Goal: Transaction & Acquisition: Purchase product/service

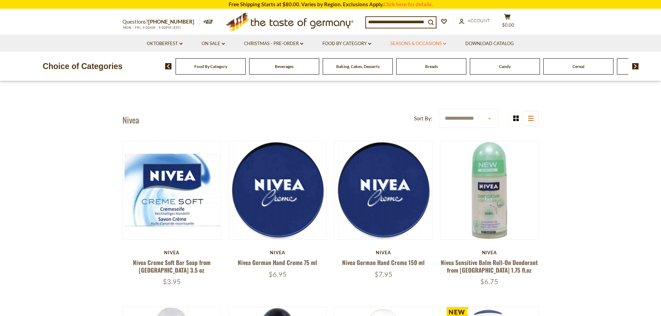
click at [421, 43] on link "Seasons & Occasions dropdown_arrow" at bounding box center [418, 44] width 56 height 8
click at [444, 42] on link "Seasons & Occasions dropdown_arrow" at bounding box center [418, 44] width 56 height 8
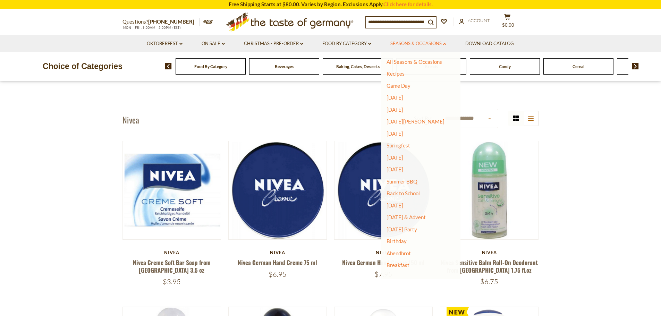
click at [444, 42] on link "Seasons & Occasions dropdown_arrow" at bounding box center [418, 44] width 56 height 8
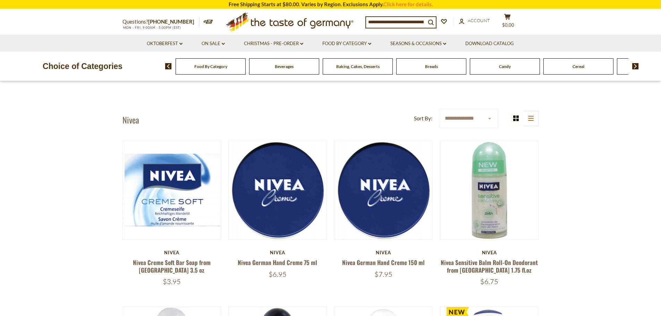
click at [414, 19] on input at bounding box center [396, 22] width 60 height 10
click at [342, 20] on icon ".st0{fill:#EDD300;} .st1{fill:#D33E21;}" at bounding box center [290, 21] width 130 height 25
click at [380, 26] on input at bounding box center [396, 22] width 60 height 10
type input "*****"
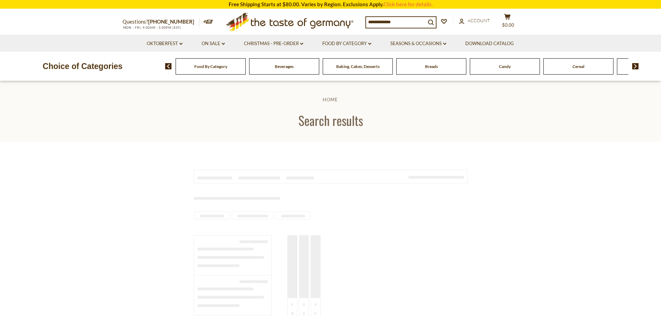
type input "*****"
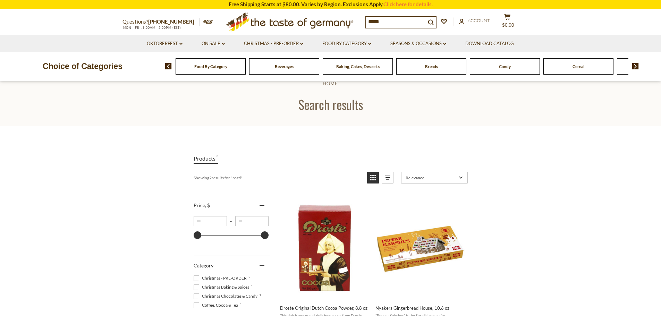
scroll to position [16, 0]
click at [413, 19] on input "*****" at bounding box center [396, 22] width 60 height 10
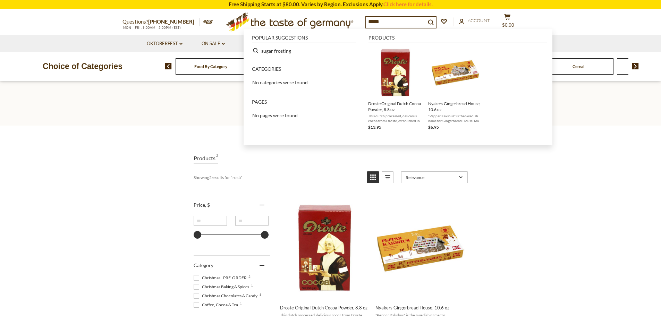
click at [426, 23] on input "*****" at bounding box center [396, 22] width 60 height 10
click at [150, 41] on link "Oktoberfest dropdown_arrow" at bounding box center [165, 44] width 36 height 8
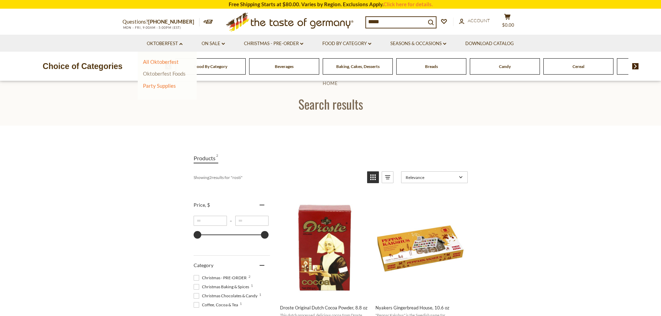
click at [163, 71] on link "Oktoberfest Foods" at bounding box center [164, 73] width 43 height 6
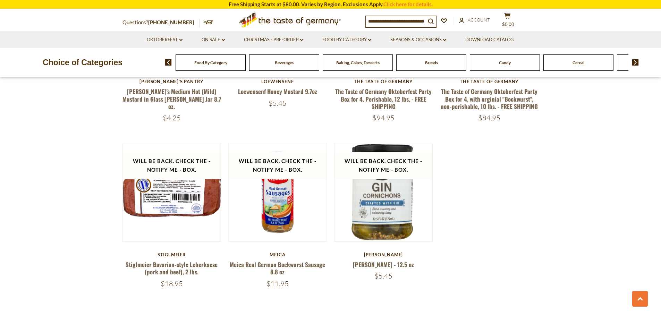
scroll to position [1041, 0]
click at [208, 63] on span "Food By Category" at bounding box center [210, 62] width 33 height 5
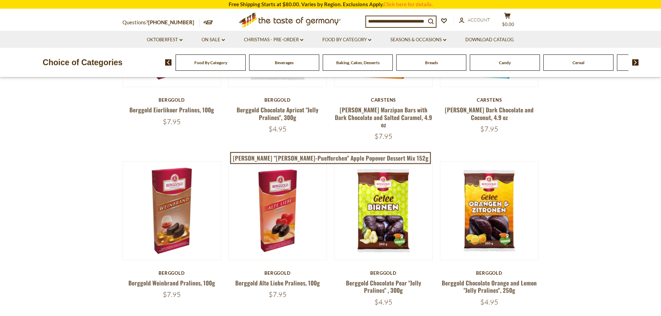
scroll to position [176, 0]
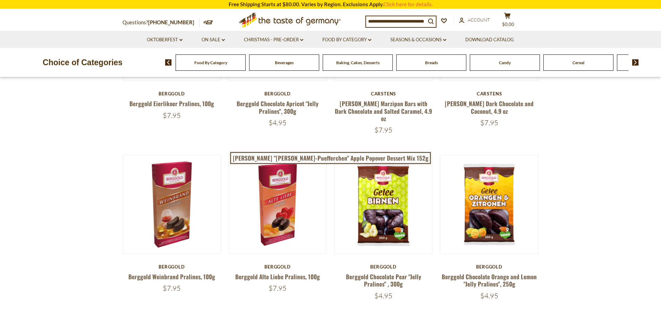
click at [636, 59] on div "Food By Category Beverages Baking, Cakes, Desserts Breads Candy Cereal Cookies …" at bounding box center [413, 62] width 496 height 17
click at [634, 61] on img at bounding box center [635, 62] width 7 height 6
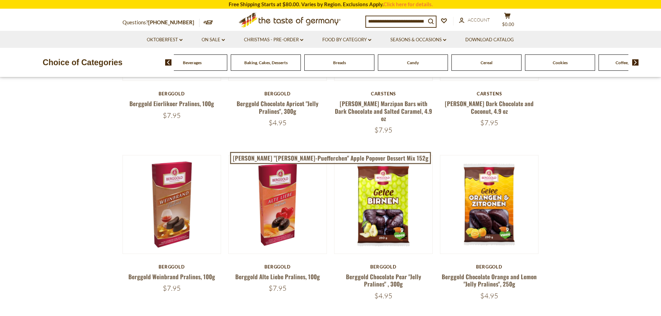
click at [633, 60] on img at bounding box center [635, 62] width 7 height 6
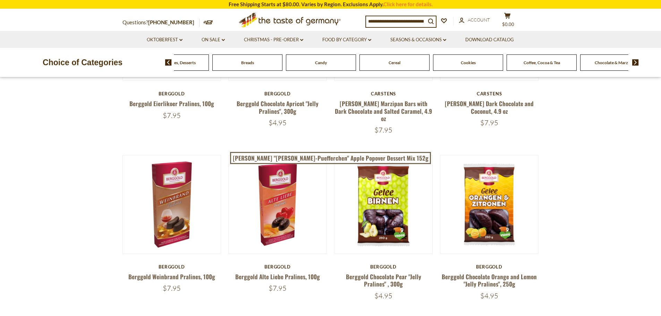
click at [633, 60] on img at bounding box center [635, 62] width 7 height 6
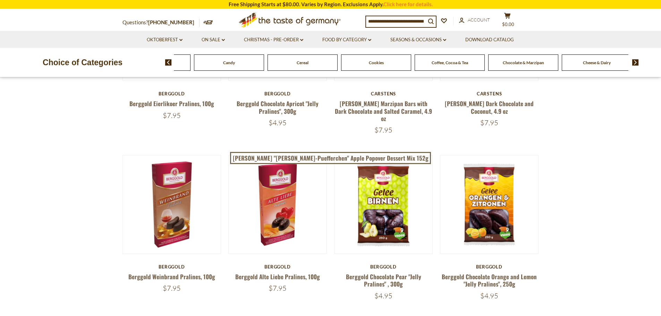
click at [633, 60] on img at bounding box center [635, 62] width 7 height 6
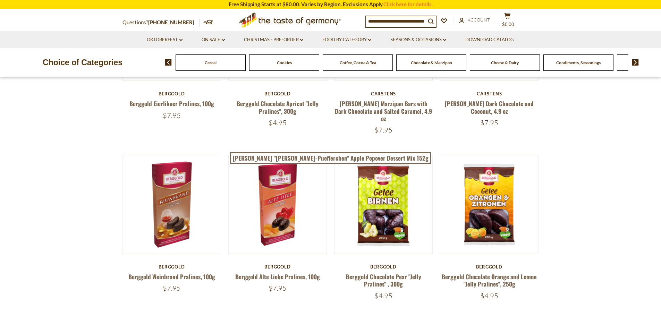
click at [634, 60] on img at bounding box center [635, 62] width 7 height 6
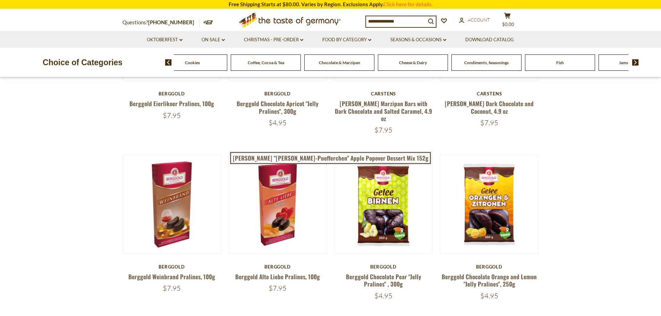
click at [634, 60] on img at bounding box center [635, 62] width 7 height 6
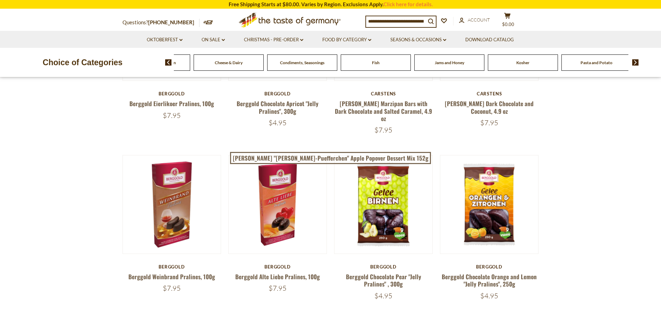
click at [601, 65] on span "Pasta and Potato" at bounding box center [597, 62] width 32 height 5
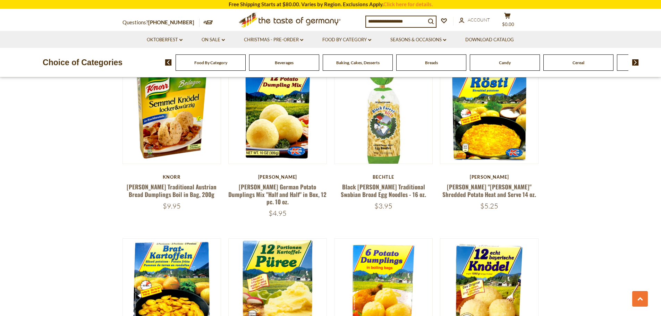
scroll to position [762, 0]
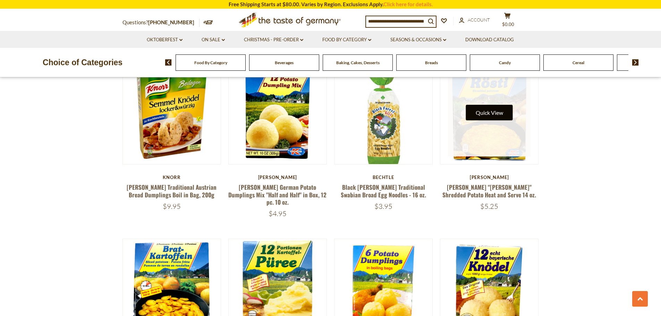
click at [492, 116] on button "Quick View" at bounding box center [489, 113] width 47 height 16
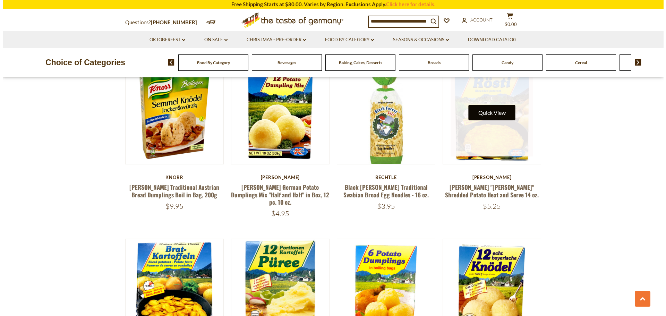
scroll to position [763, 0]
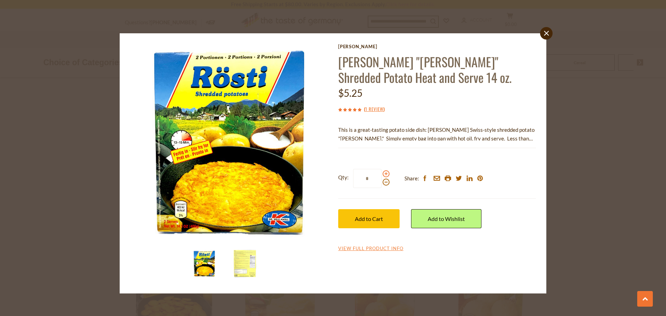
click at [385, 175] on span at bounding box center [386, 173] width 7 height 7
click at [382, 175] on input "*" at bounding box center [367, 178] width 28 height 19
type input "*"
click at [369, 217] on span "Add to Cart" at bounding box center [369, 218] width 28 height 7
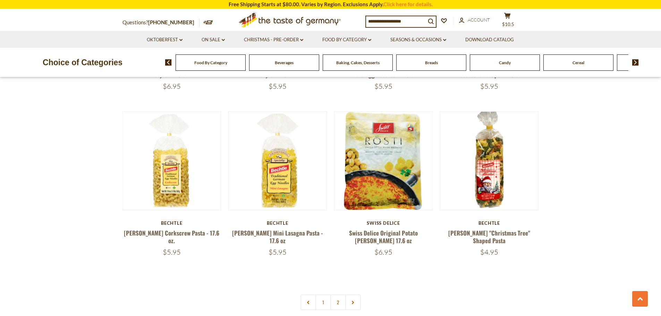
scroll to position [1560, 0]
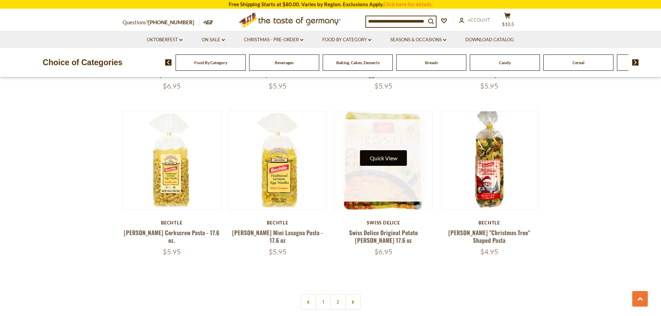
click at [392, 150] on button "Quick View" at bounding box center [383, 158] width 47 height 16
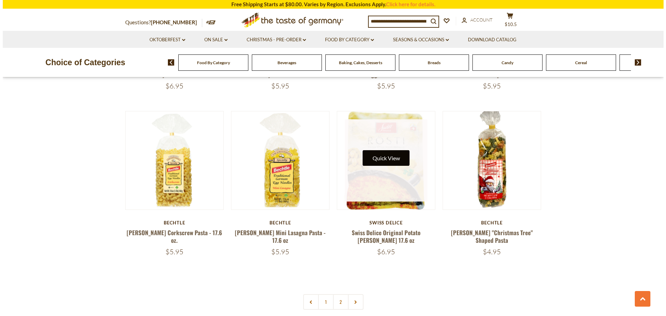
scroll to position [1561, 0]
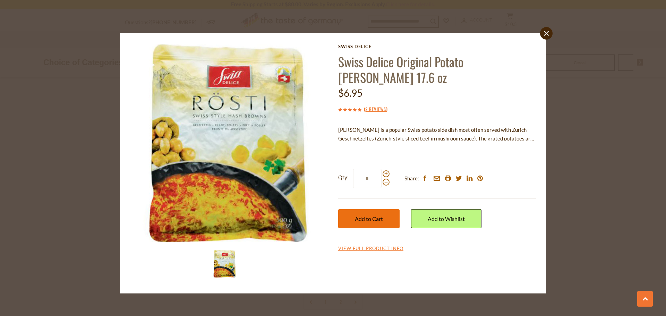
click at [373, 215] on span "Add to Cart" at bounding box center [369, 218] width 28 height 7
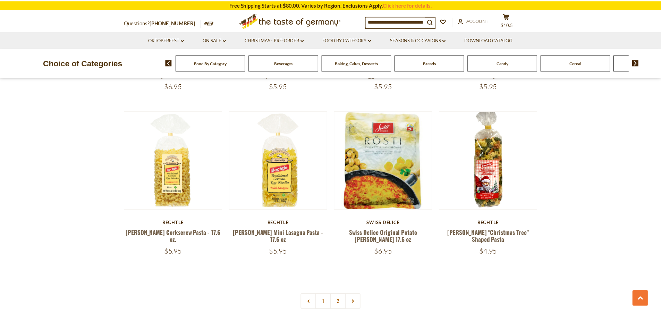
scroll to position [1560, 0]
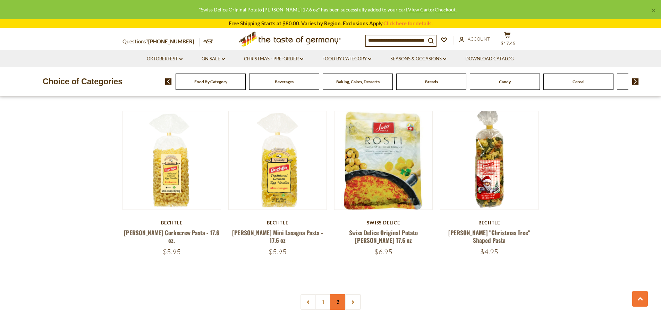
click at [339, 294] on link "2" at bounding box center [338, 302] width 16 height 16
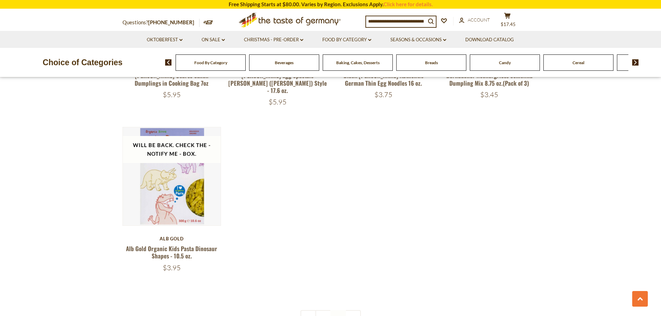
scroll to position [1055, 0]
click at [172, 39] on link "Oktoberfest dropdown_arrow" at bounding box center [165, 40] width 36 height 8
click at [166, 71] on link "Oktoberfest Foods" at bounding box center [164, 70] width 43 height 6
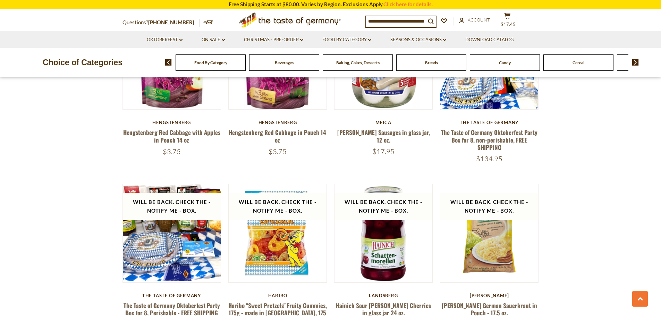
scroll to position [486, 0]
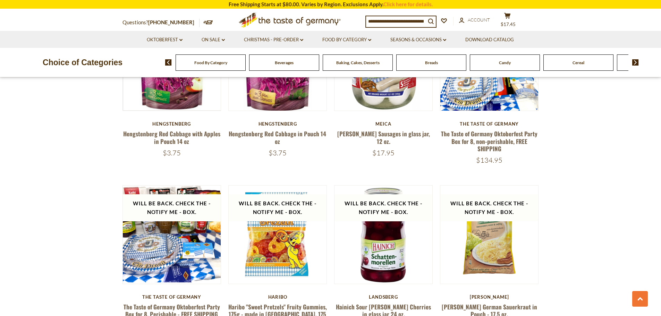
click at [426, 19] on input at bounding box center [396, 21] width 60 height 10
drag, startPoint x: 429, startPoint y: 20, endPoint x: 403, endPoint y: 20, distance: 26.4
click at [403, 20] on input at bounding box center [396, 21] width 60 height 10
click at [426, 21] on input at bounding box center [396, 21] width 60 height 10
click at [423, 21] on input at bounding box center [396, 21] width 60 height 10
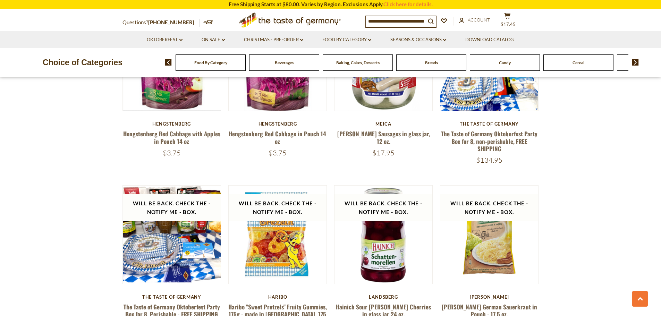
click at [426, 22] on input at bounding box center [396, 21] width 60 height 10
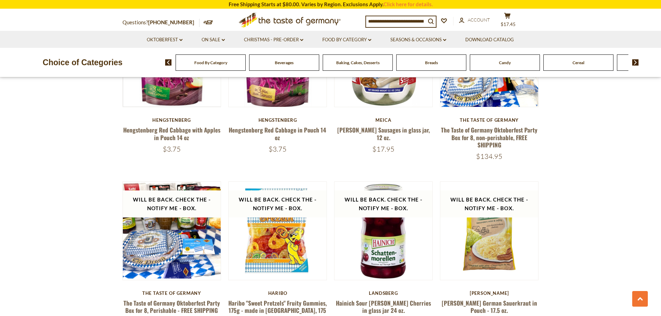
click at [390, 18] on input at bounding box center [396, 21] width 60 height 10
drag, startPoint x: 367, startPoint y: 20, endPoint x: 431, endPoint y: 22, distance: 63.2
click at [431, 22] on form "search_icon" at bounding box center [401, 21] width 70 height 10
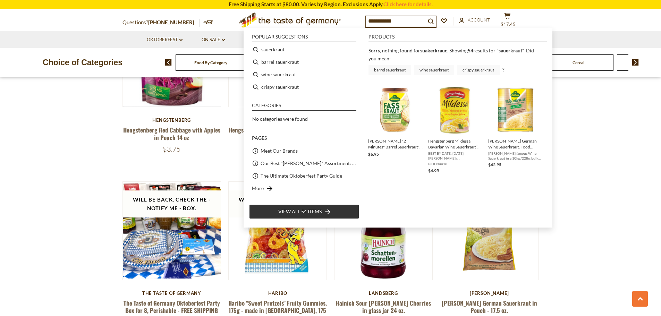
type input "**********"
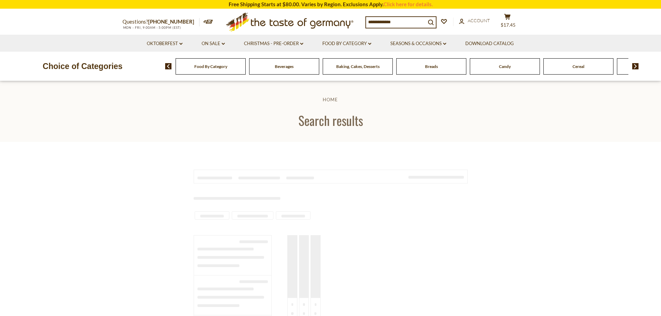
type input "**********"
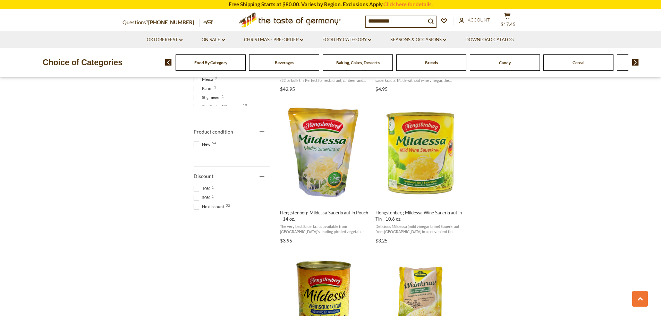
scroll to position [416, 0]
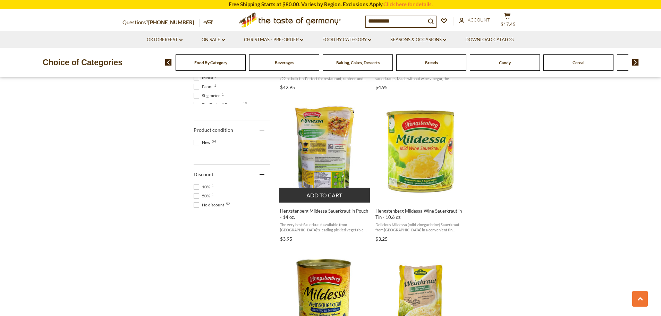
click at [324, 194] on button "Add to cart" at bounding box center [324, 195] width 91 height 15
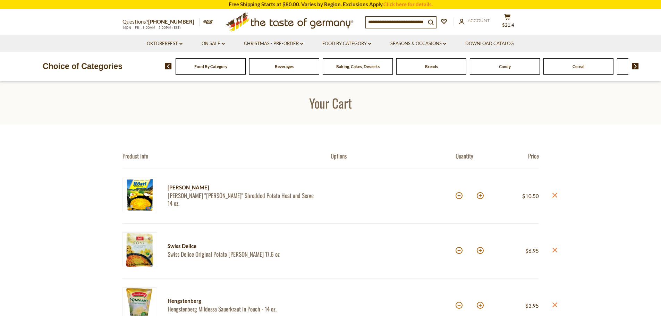
click at [369, 22] on input at bounding box center [396, 22] width 60 height 10
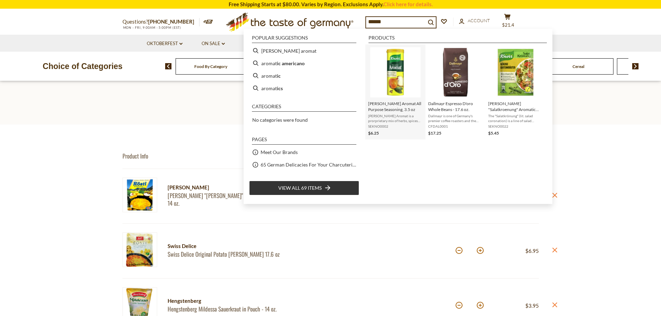
type input "******"
click at [391, 73] on img "Knorr Aromat All Purpose Seasoning, 3.5 oz" at bounding box center [395, 72] width 50 height 50
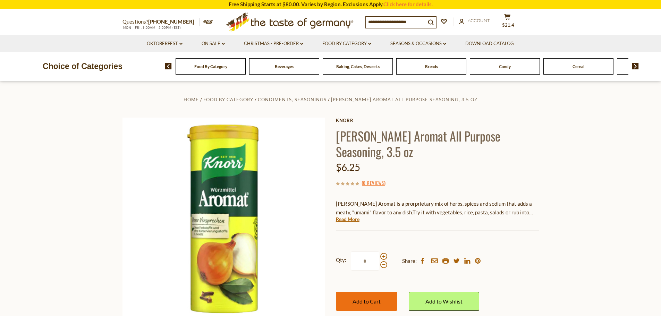
click at [380, 298] on span "Add to Cart" at bounding box center [367, 301] width 28 height 7
